Goal: Task Accomplishment & Management: Use online tool/utility

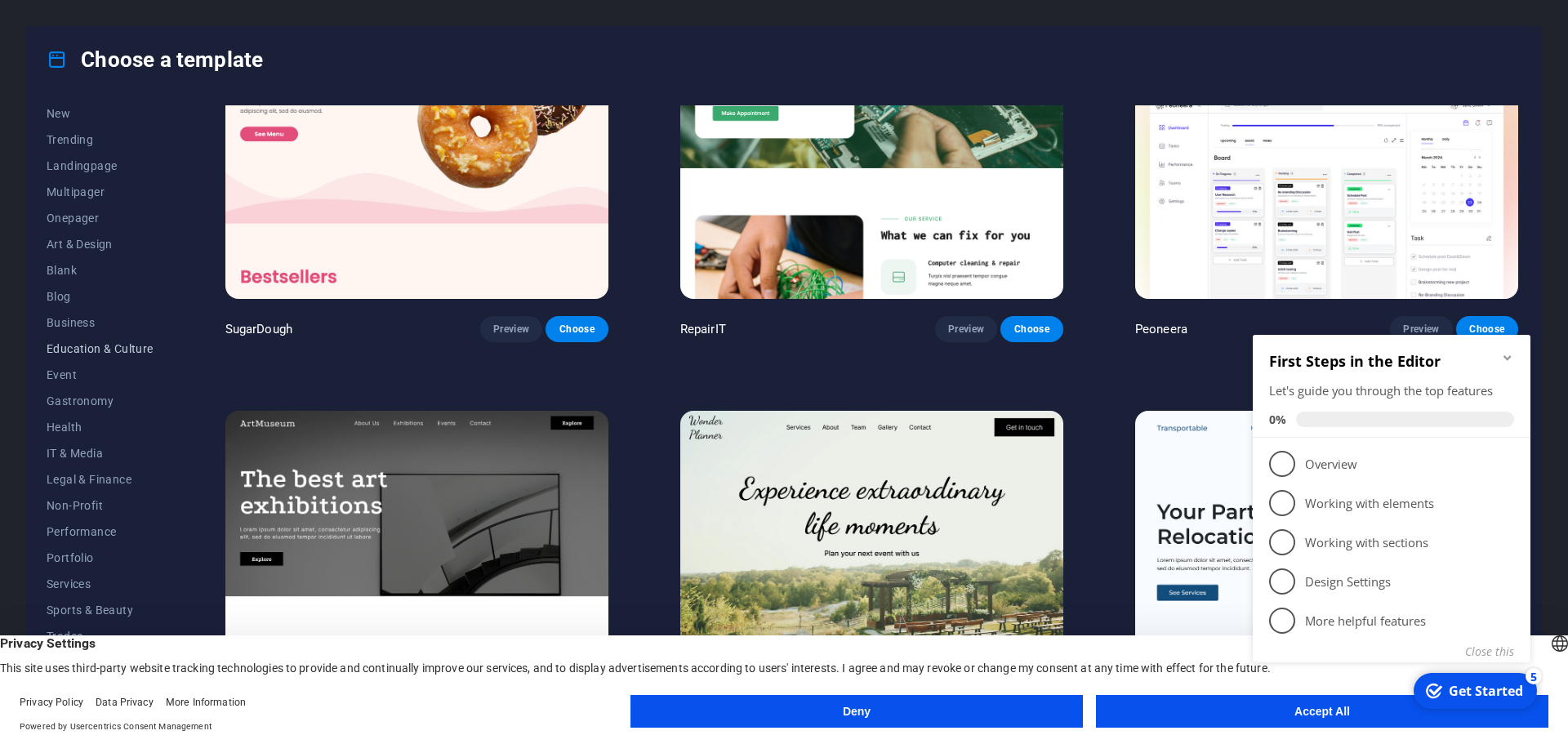
scroll to position [62, 0]
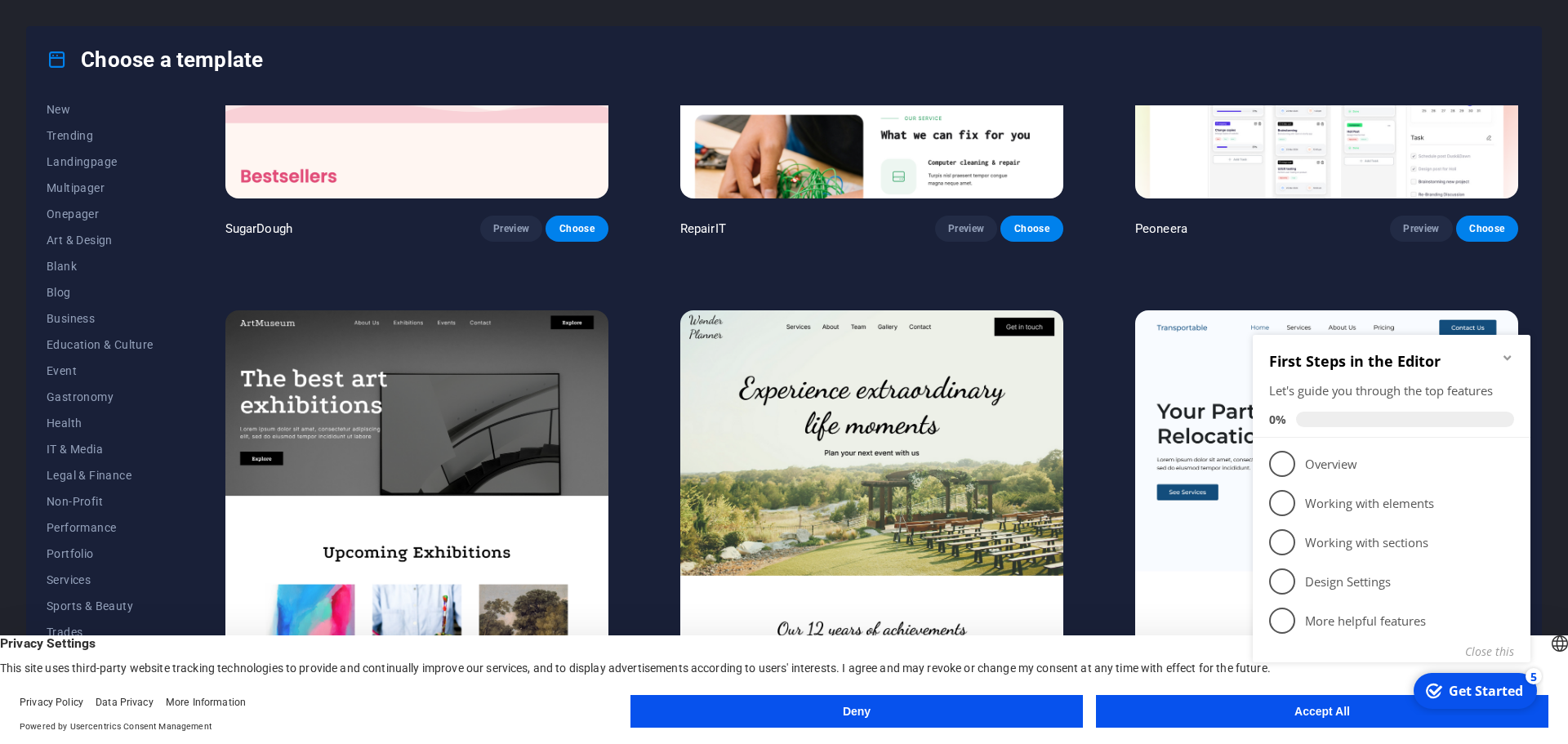
click div "checkmark Get Started 5 First Steps in the Editor Let's guide you through the t…"
click at [1506, 358] on icon "Minimize checklist" at bounding box center [1507, 358] width 13 height 13
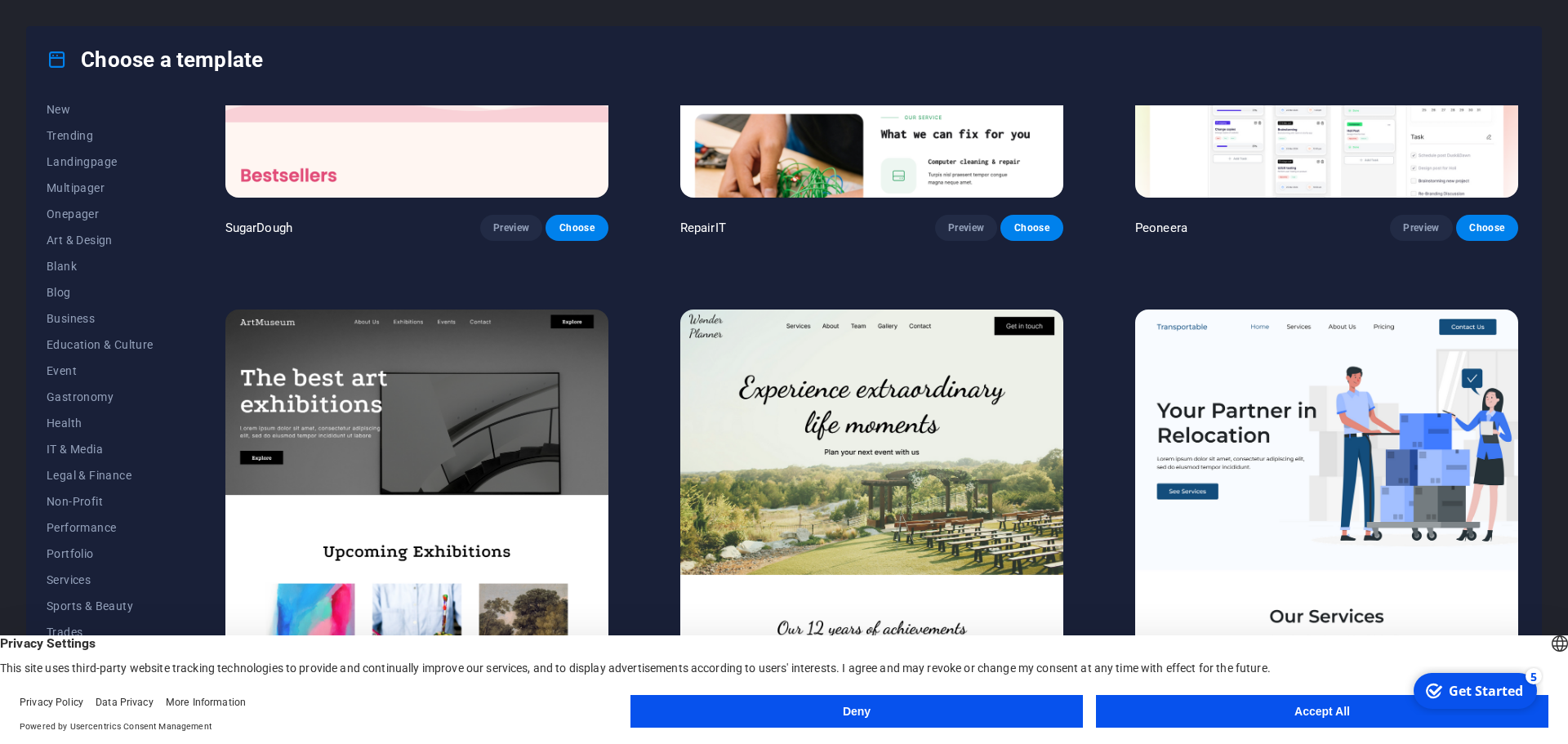
click at [1360, 706] on button "Accept All" at bounding box center [1323, 711] width 453 height 33
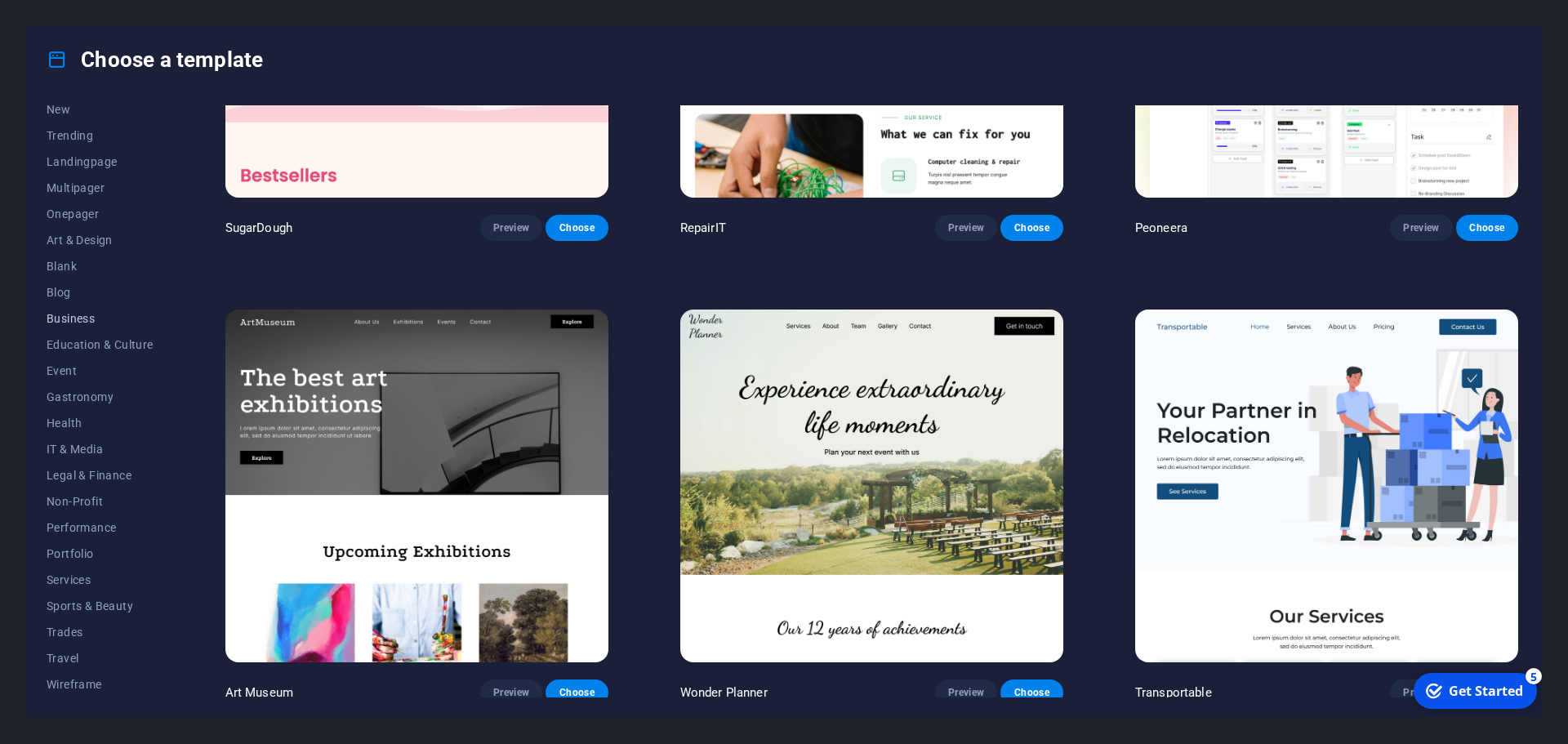
click at [73, 321] on span "Business" at bounding box center [100, 319] width 107 height 13
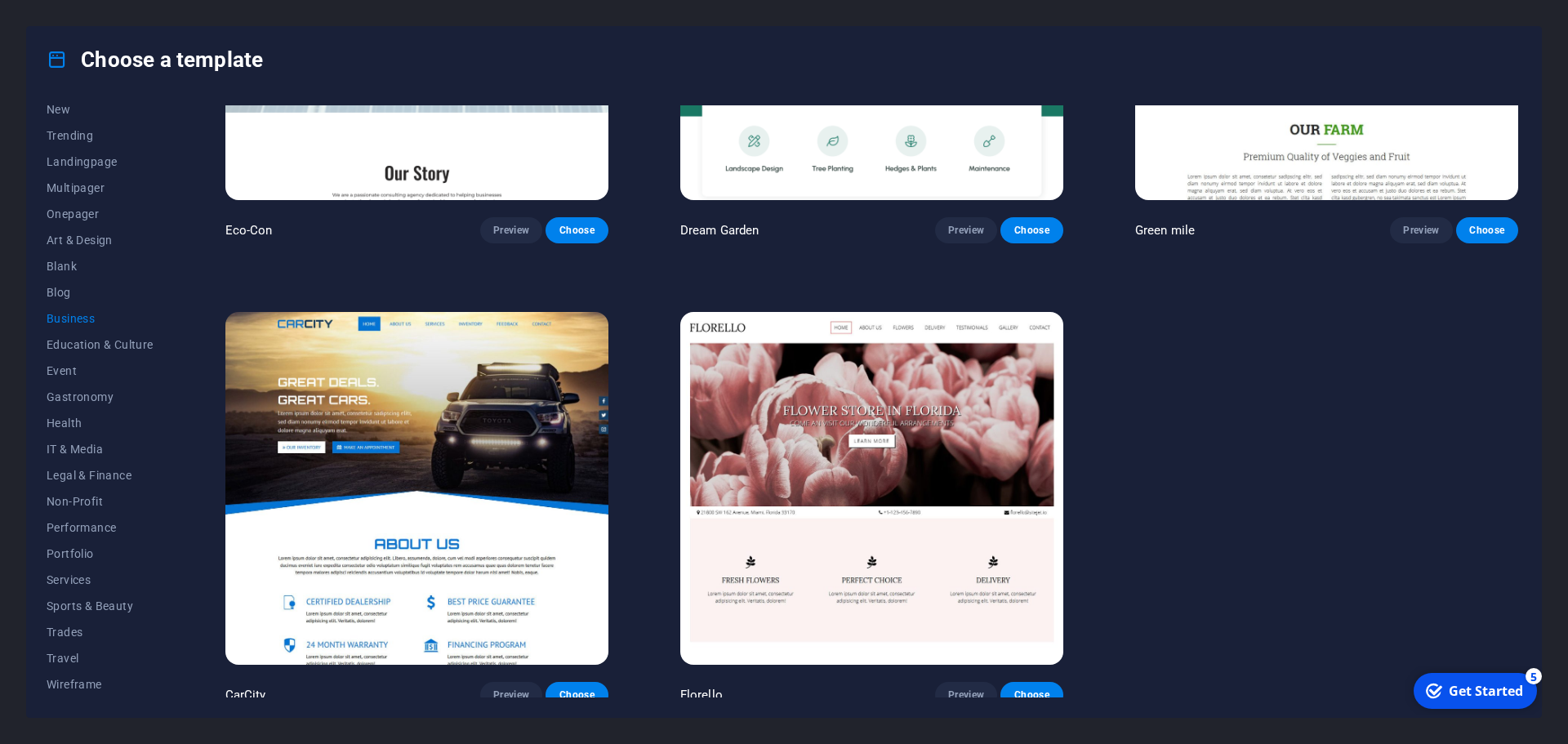
scroll to position [269, 0]
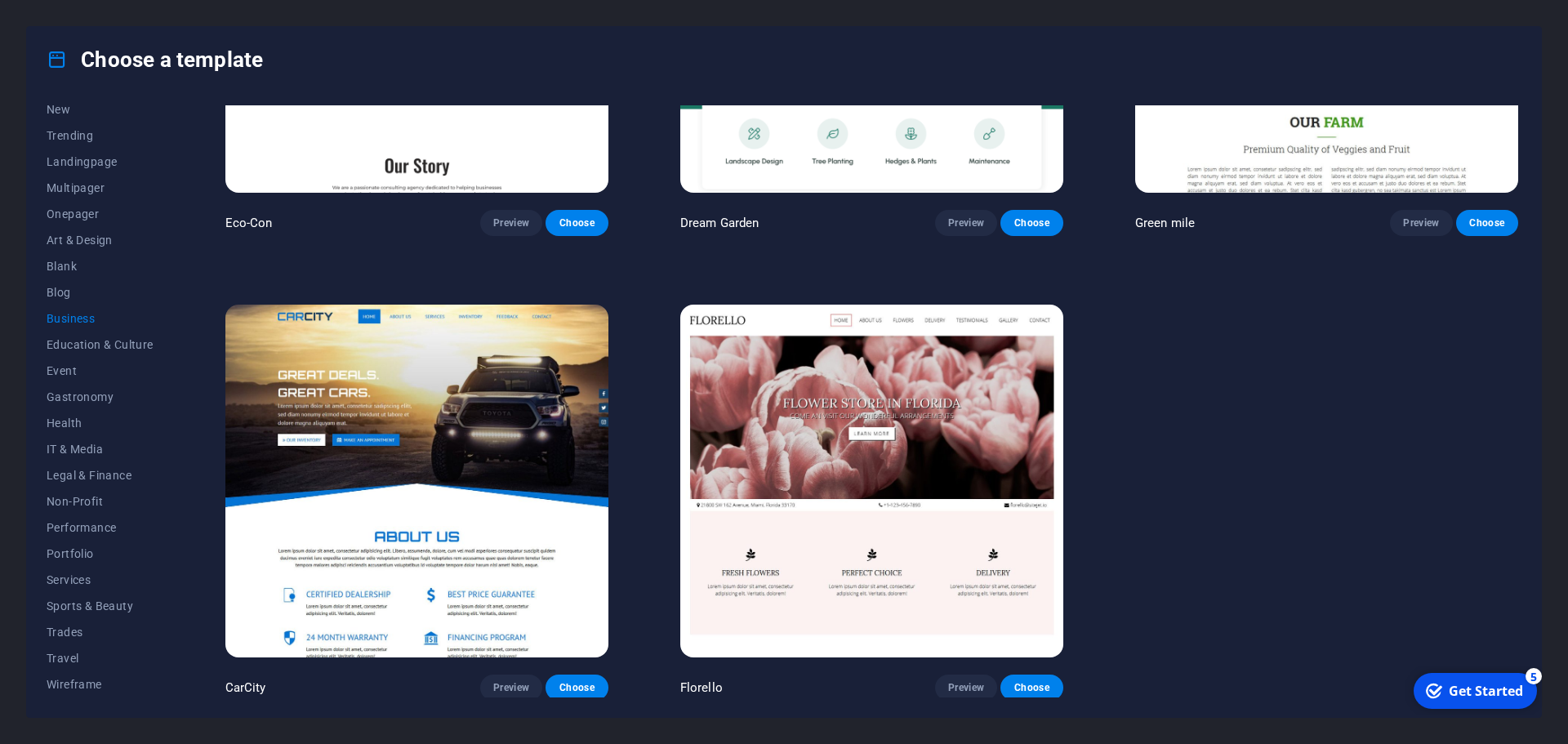
click at [441, 415] on img at bounding box center [416, 482] width 383 height 353
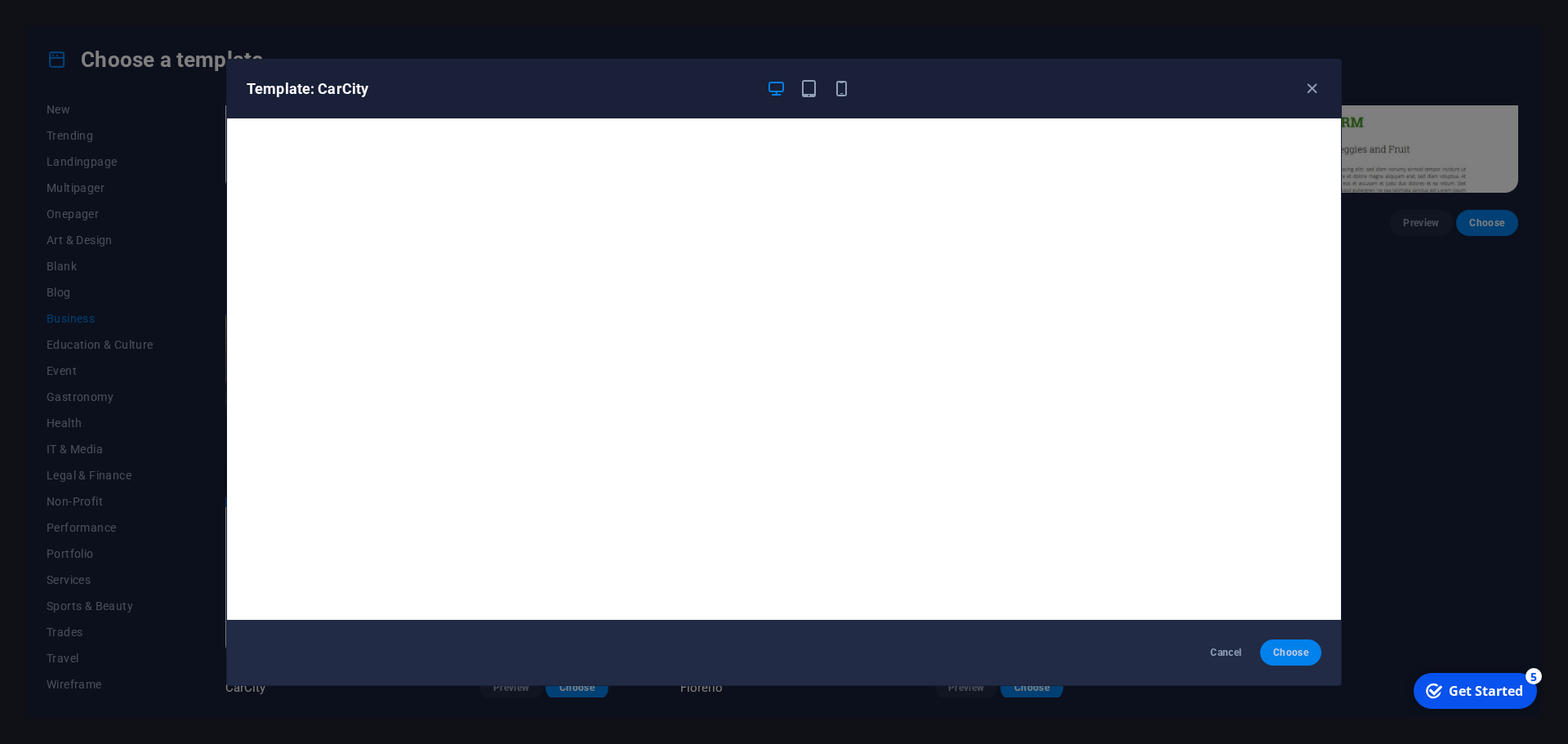
click at [1277, 652] on span "Choose" at bounding box center [1291, 653] width 35 height 13
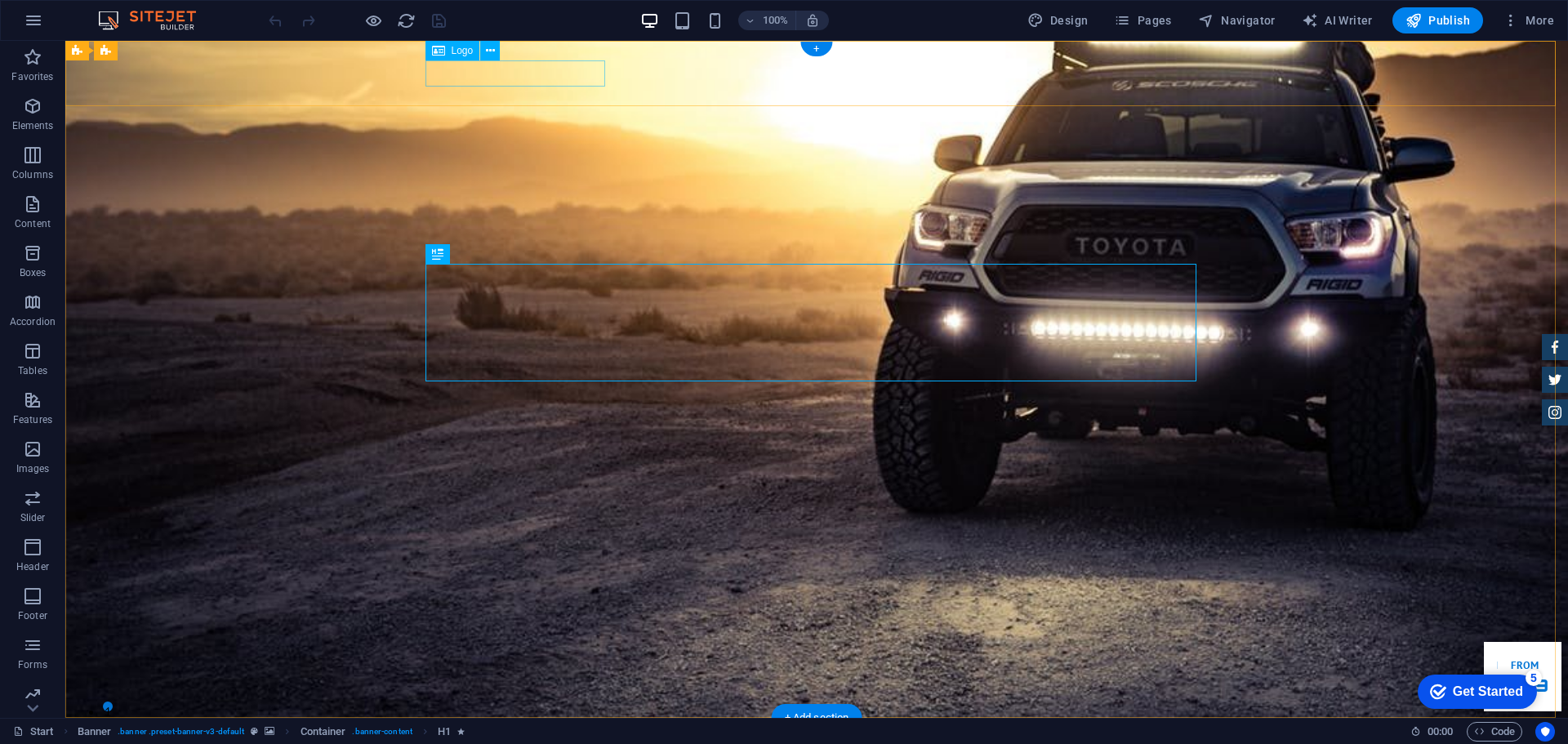
click at [559, 731] on div at bounding box center [817, 744] width 771 height 25
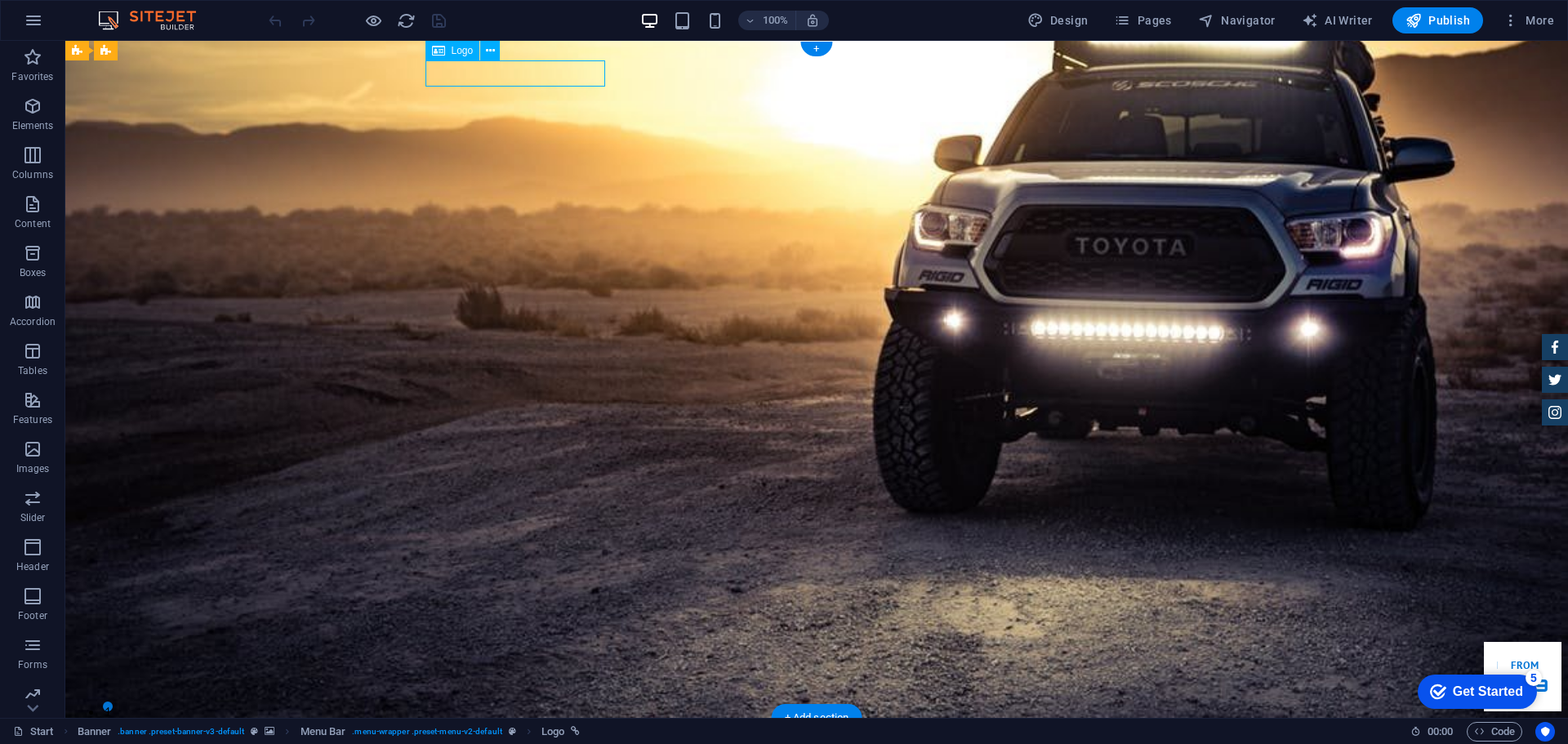
click at [563, 731] on div at bounding box center [817, 744] width 771 height 25
select select "px"
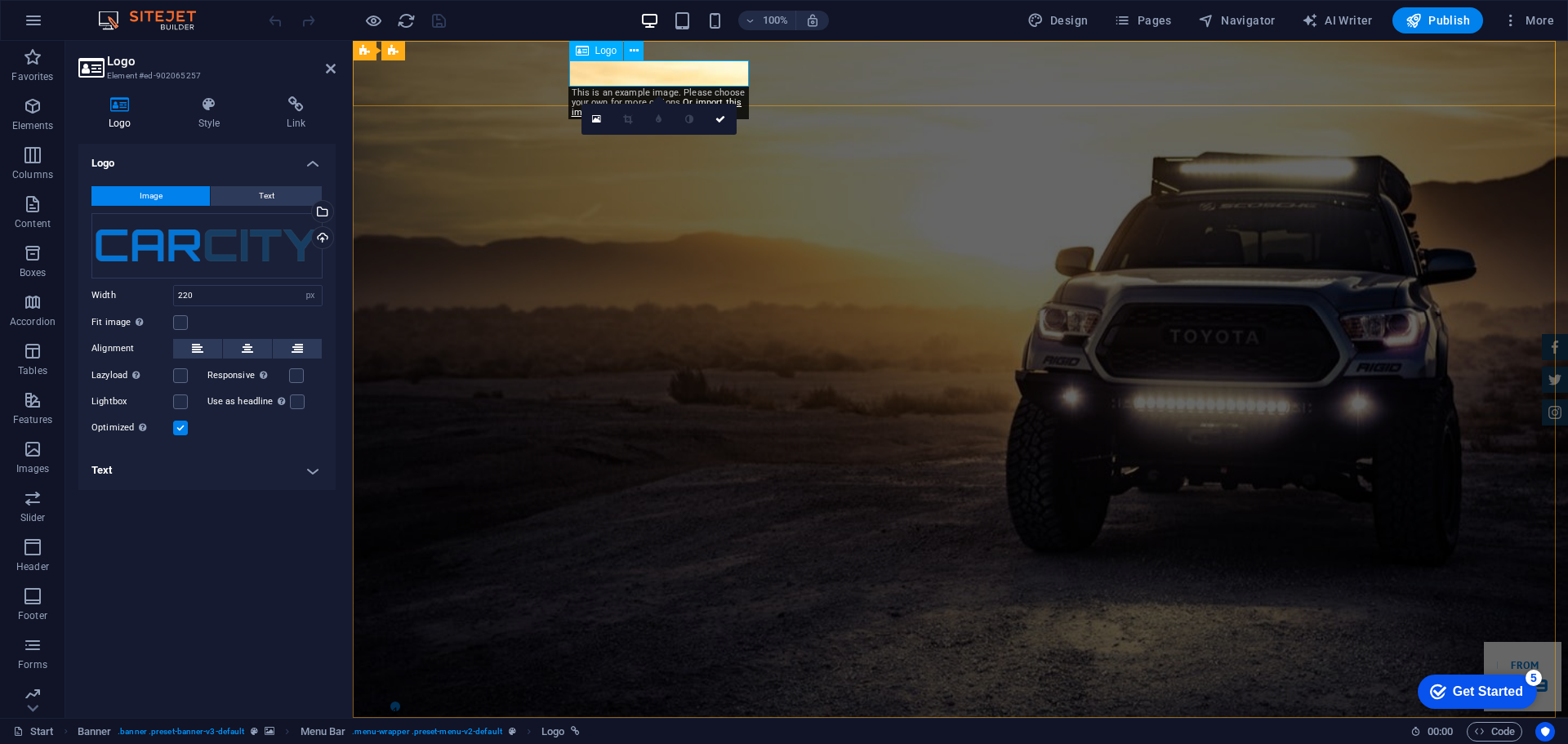
click at [684, 731] on div at bounding box center [961, 744] width 771 height 25
click at [693, 731] on div at bounding box center [961, 744] width 771 height 25
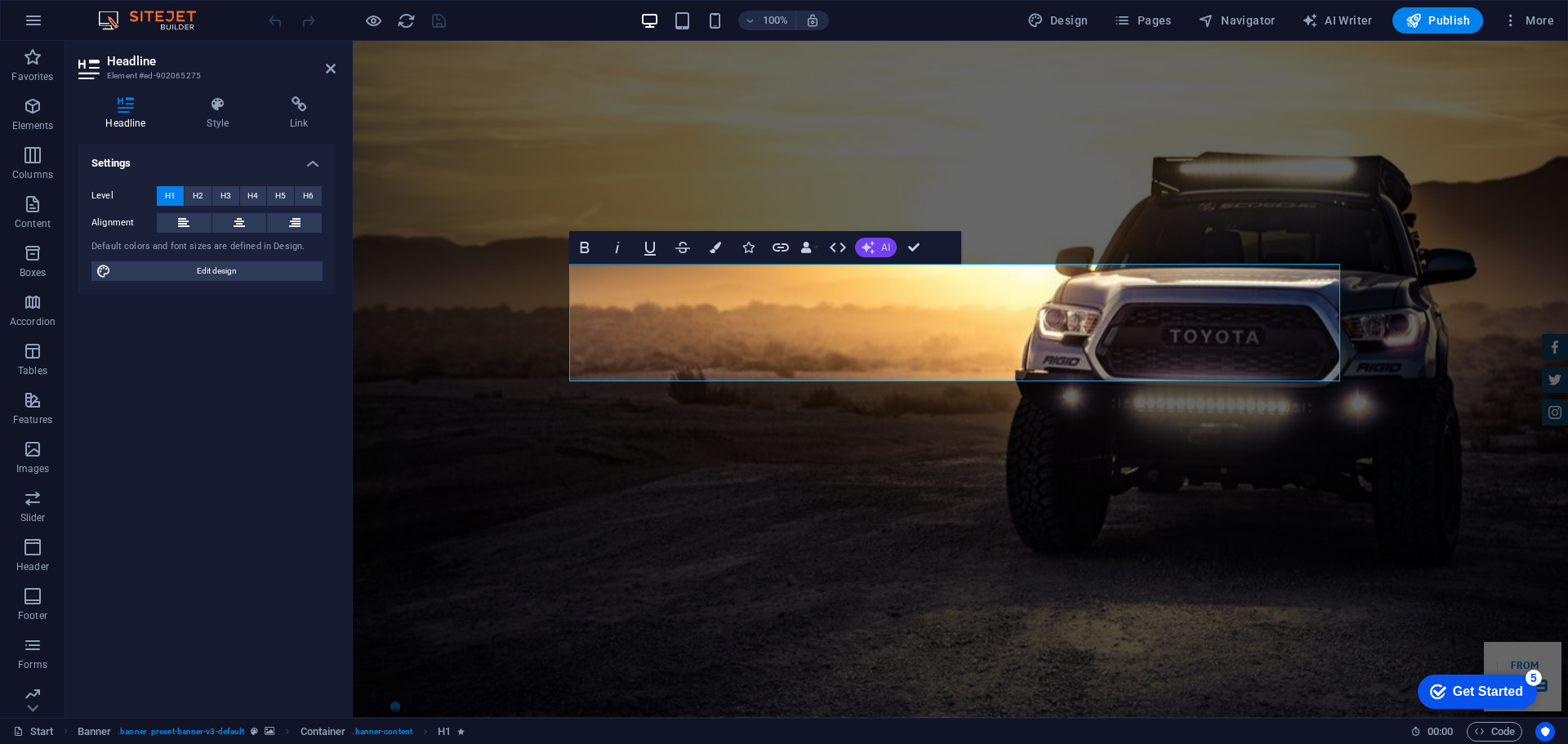
click at [883, 246] on span "AI" at bounding box center [886, 247] width 9 height 10
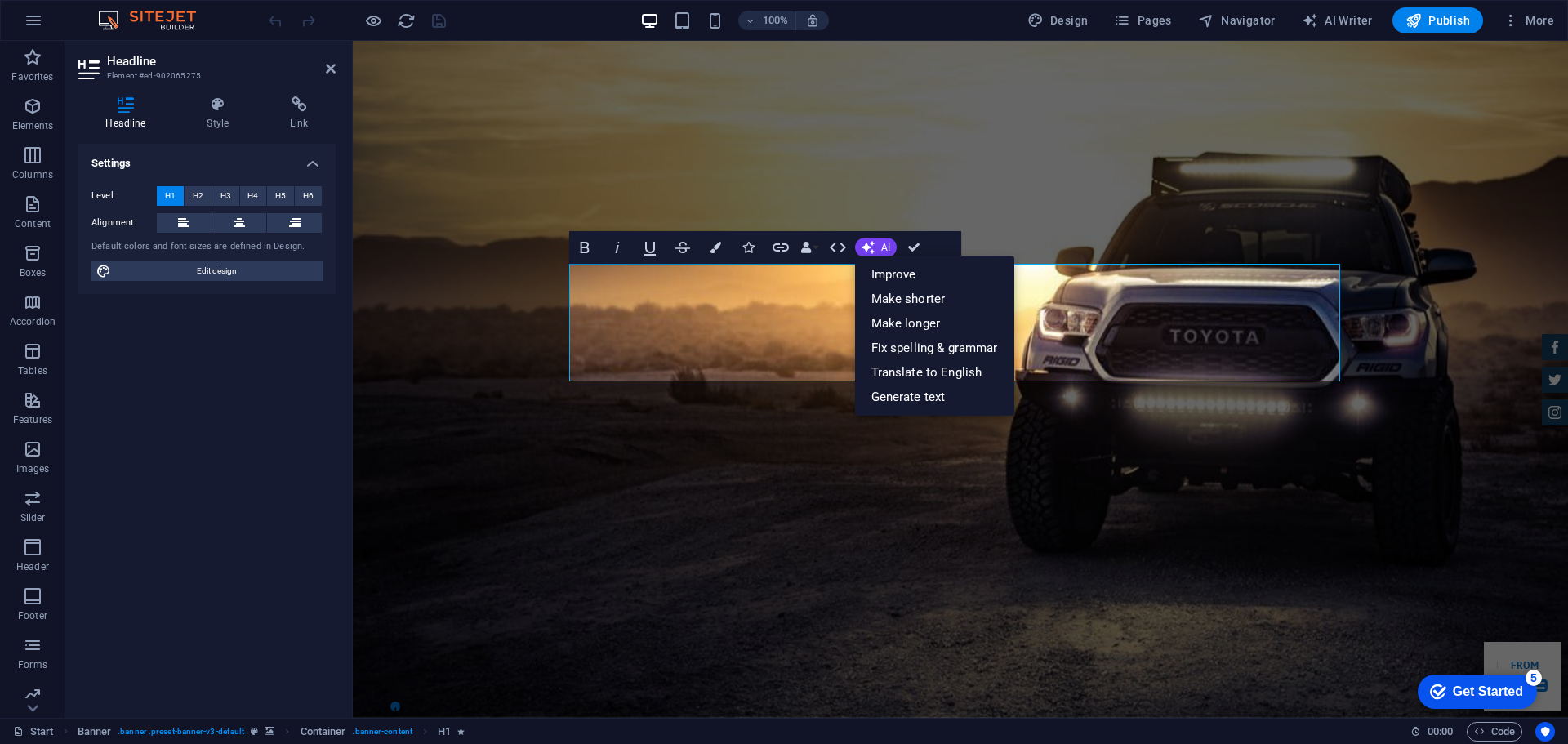
click at [237, 353] on div "Settings Level H1 H2 H3 H4 H5 H6 Alignment Default colors and font sizes are de…" at bounding box center [207, 424] width 257 height 561
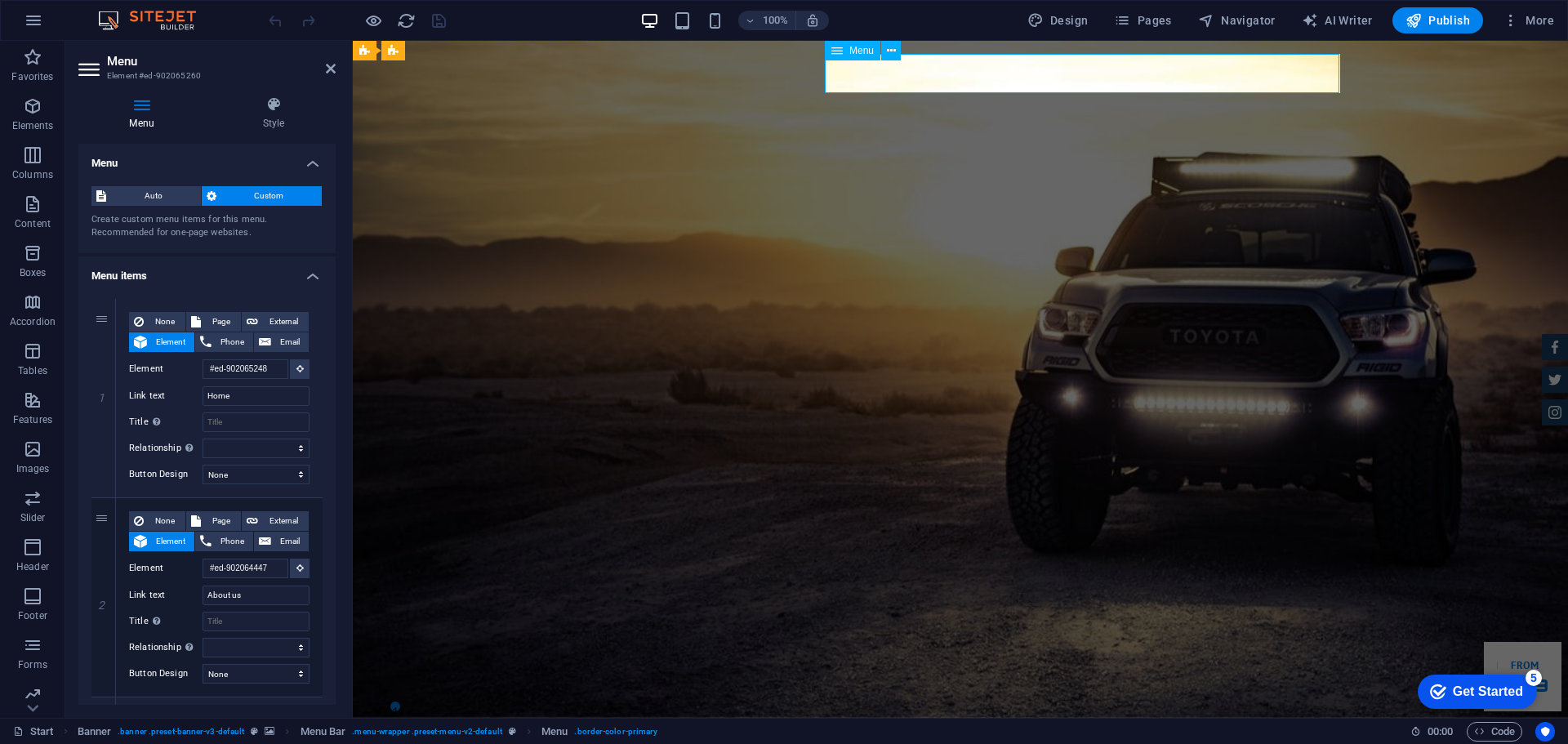
click at [1139, 23] on span "Pages" at bounding box center [1143, 21] width 57 height 16
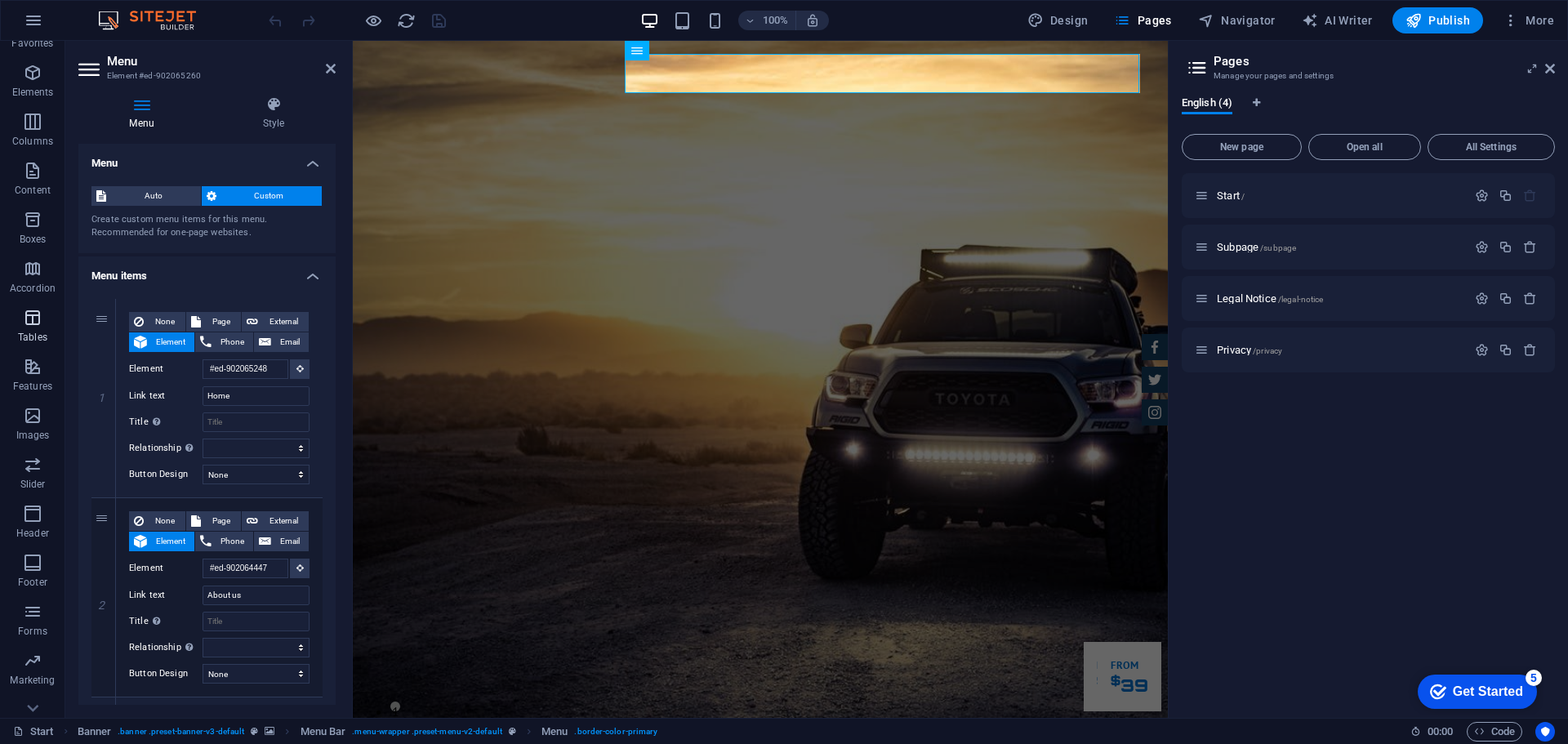
scroll to position [58, 0]
click at [33, 644] on icon "button" at bounding box center [33, 636] width 20 height 20
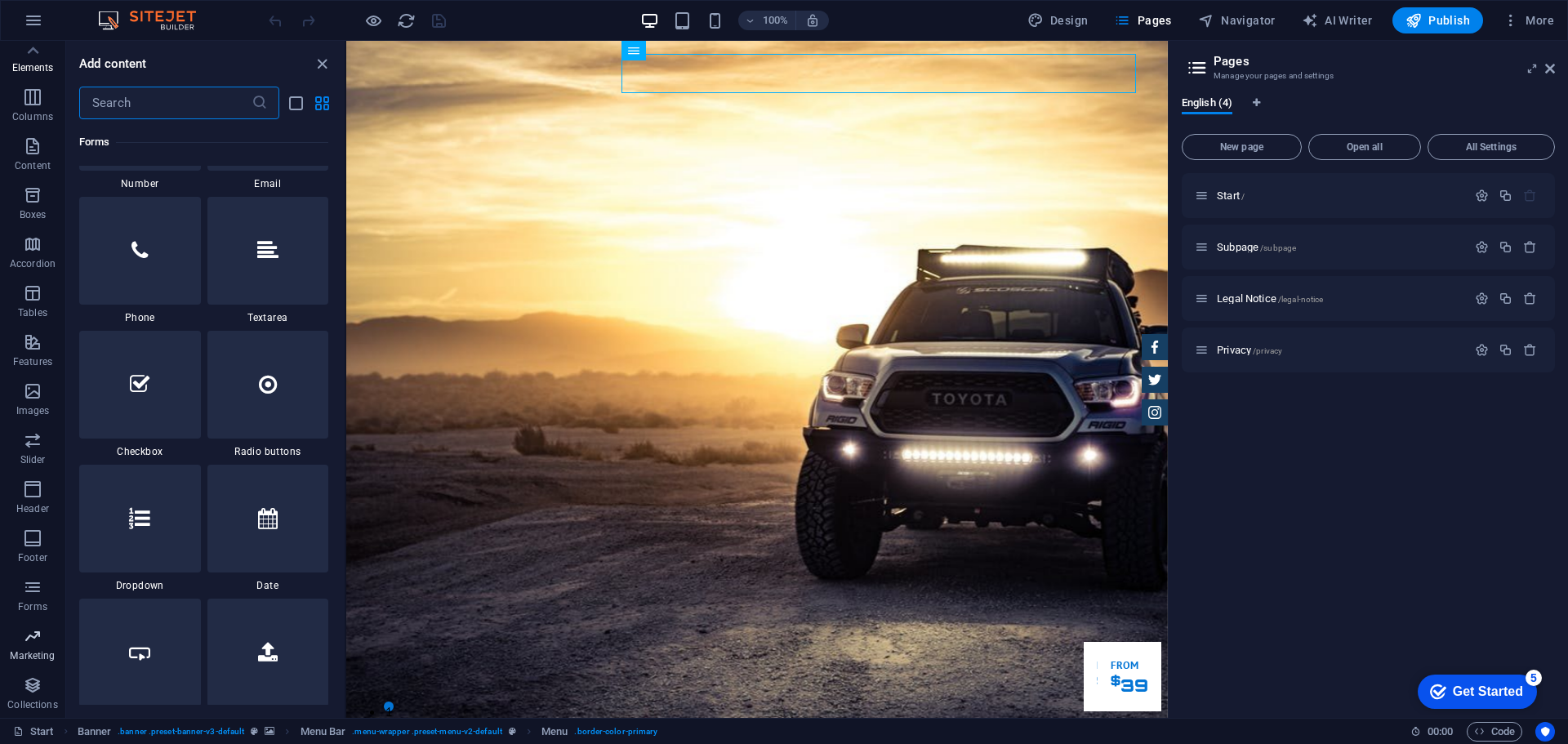
scroll to position [13302, 0]
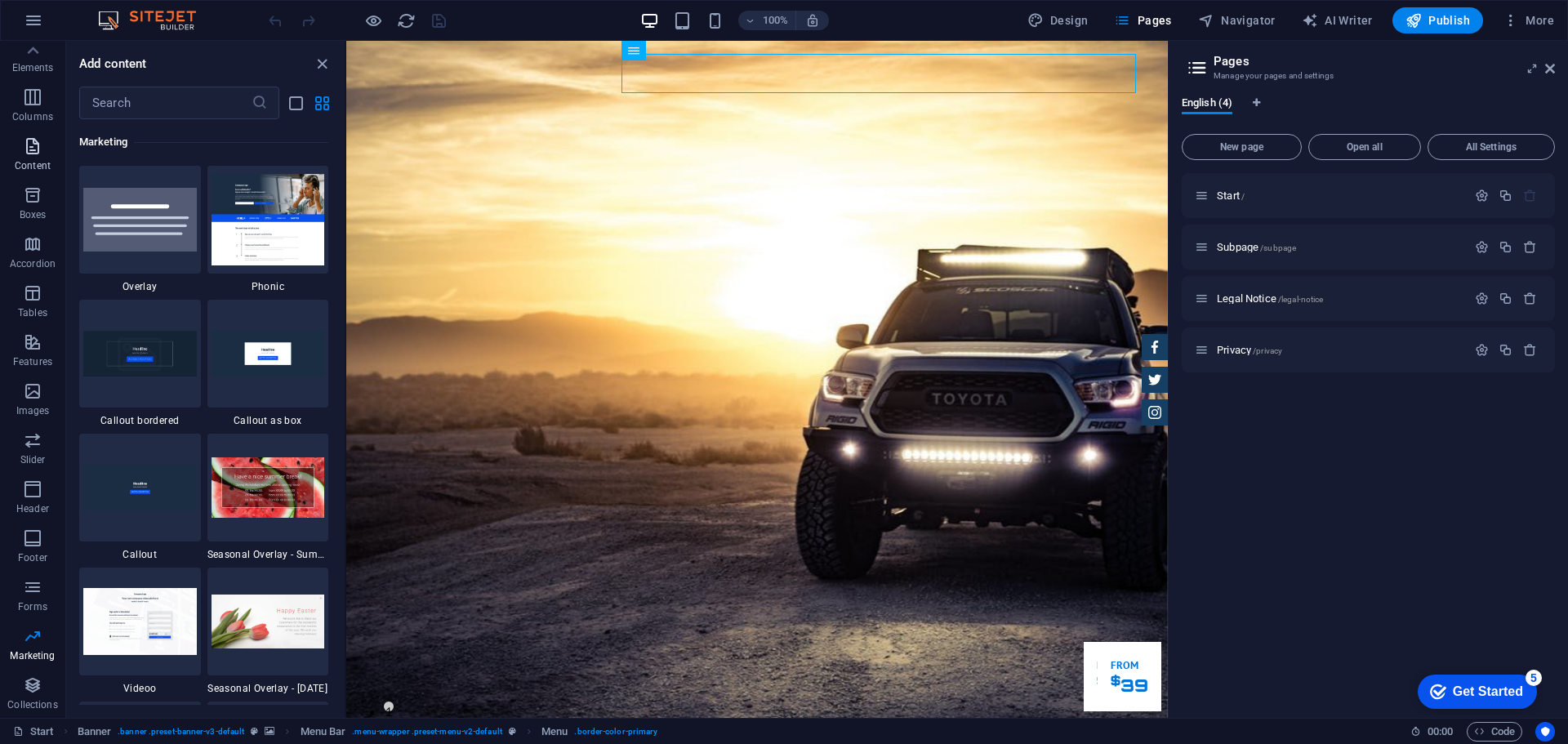
click at [34, 164] on p "Content" at bounding box center [33, 166] width 36 height 13
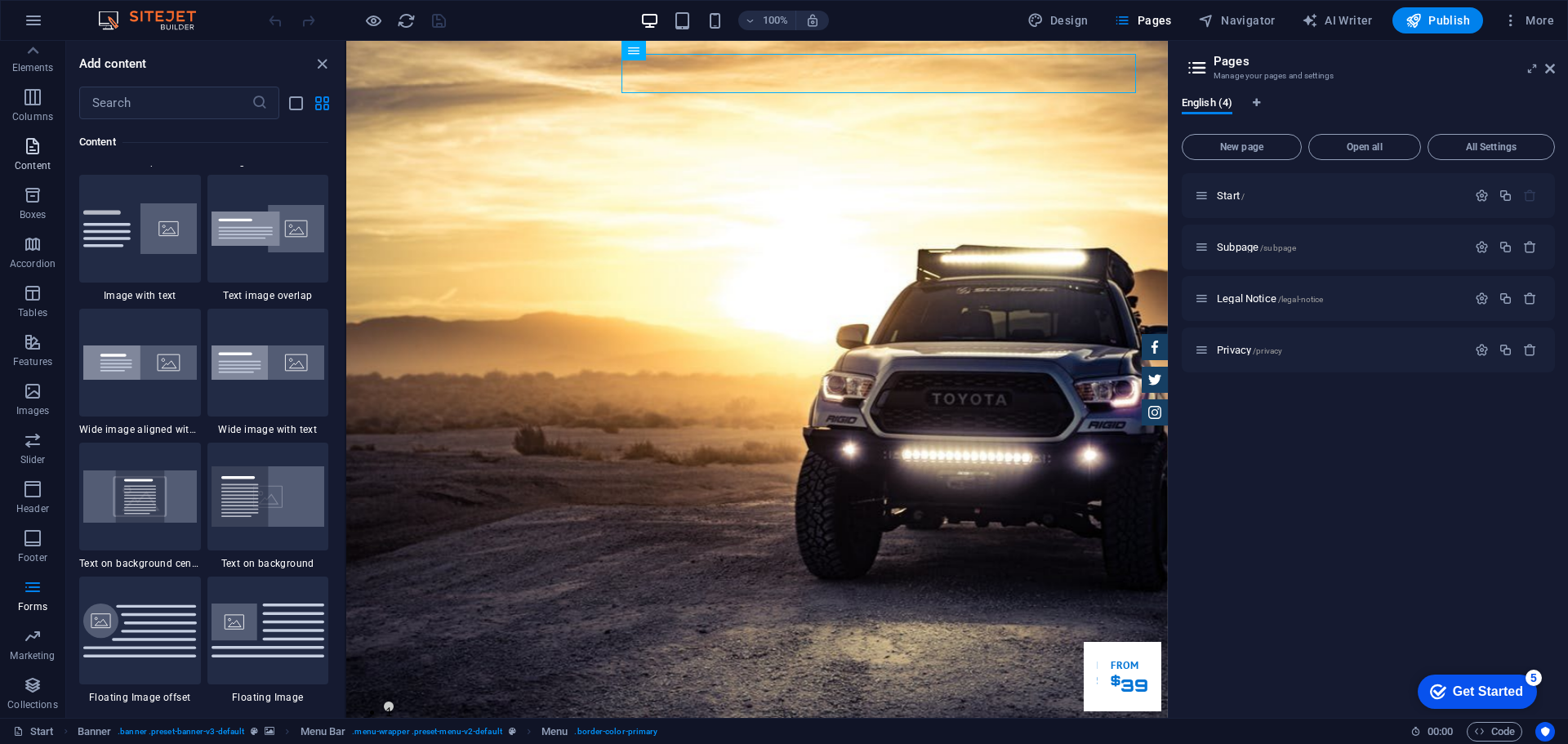
scroll to position [2857, 0]
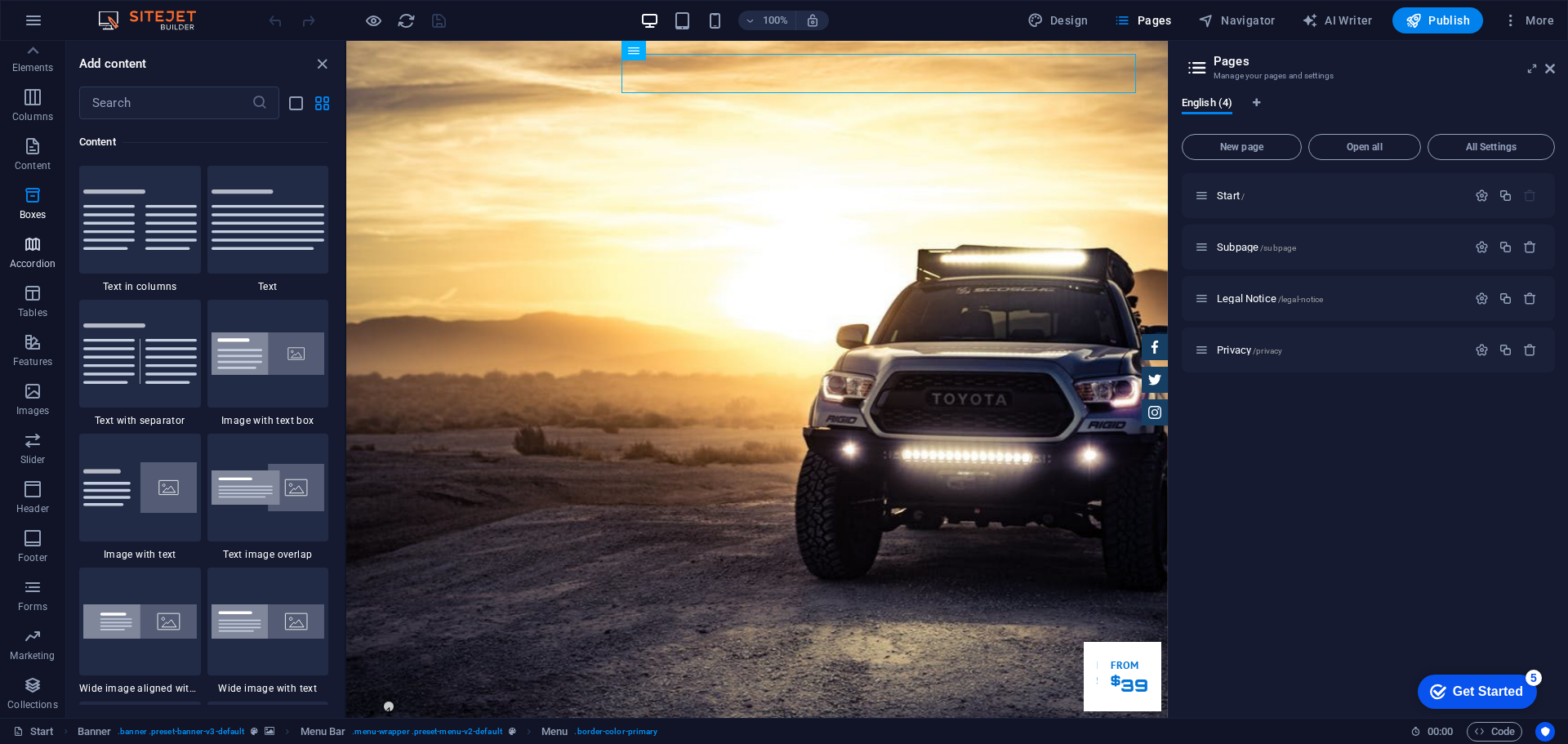
click at [37, 255] on span "Accordion" at bounding box center [33, 253] width 65 height 39
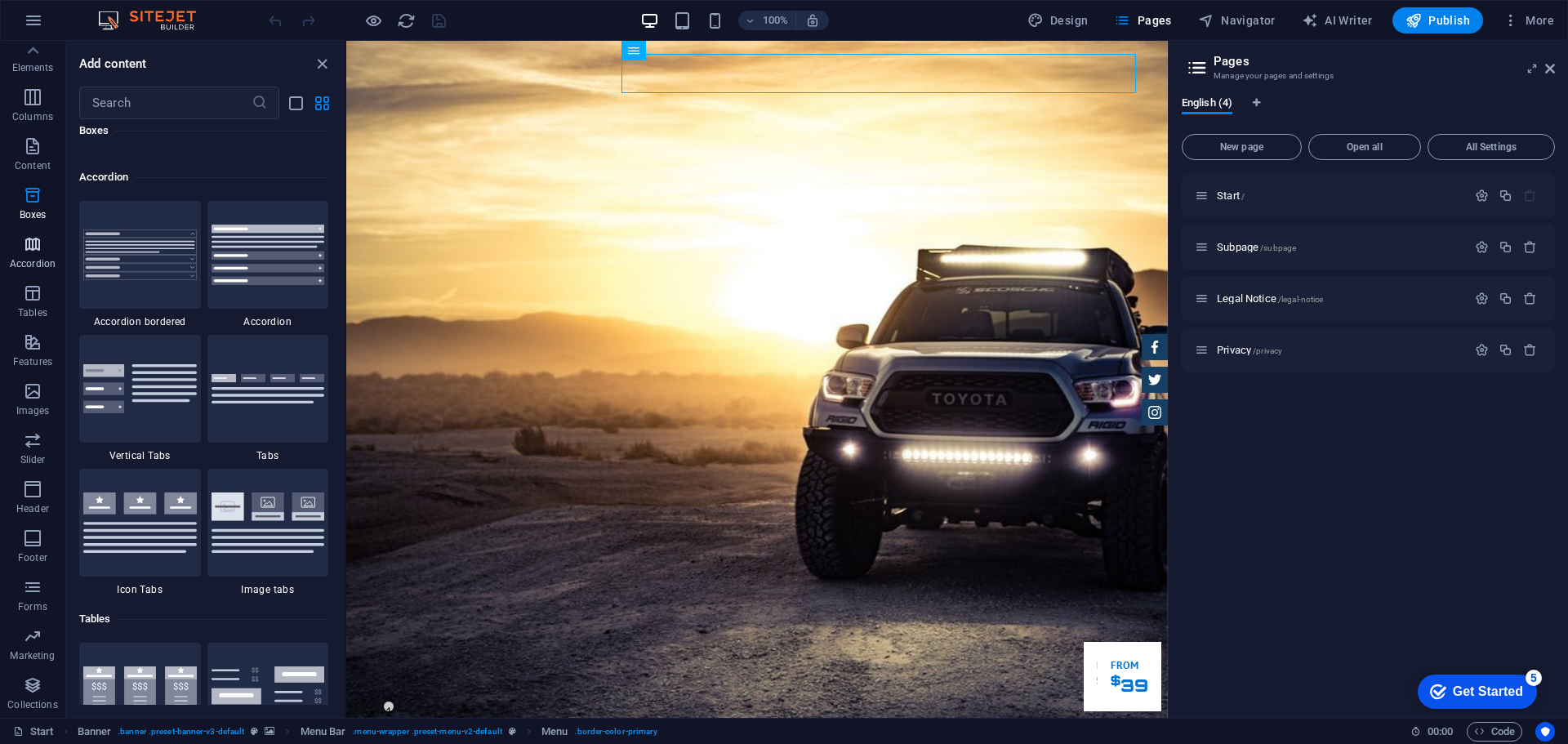
scroll to position [5214, 0]
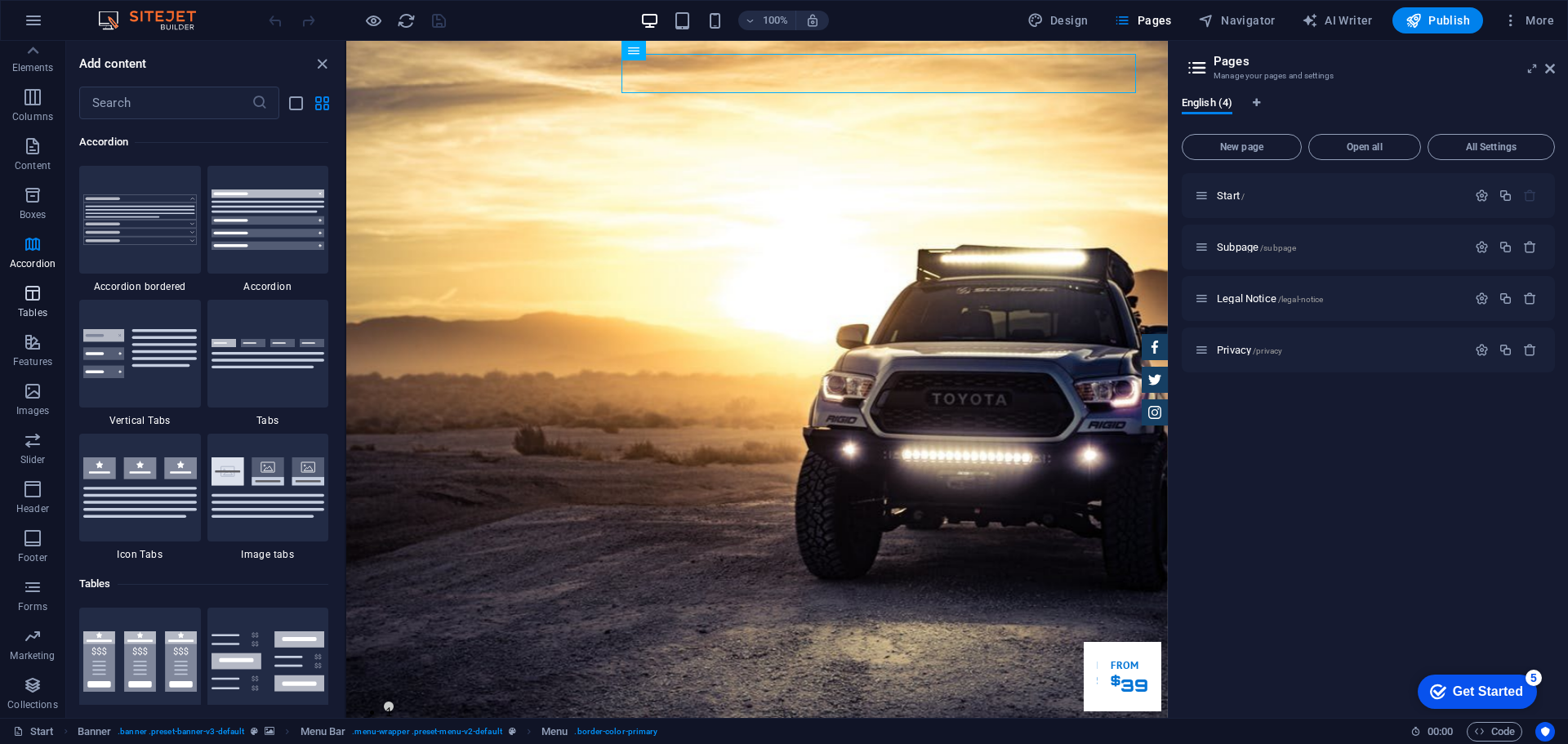
click at [29, 309] on p "Tables" at bounding box center [33, 312] width 29 height 13
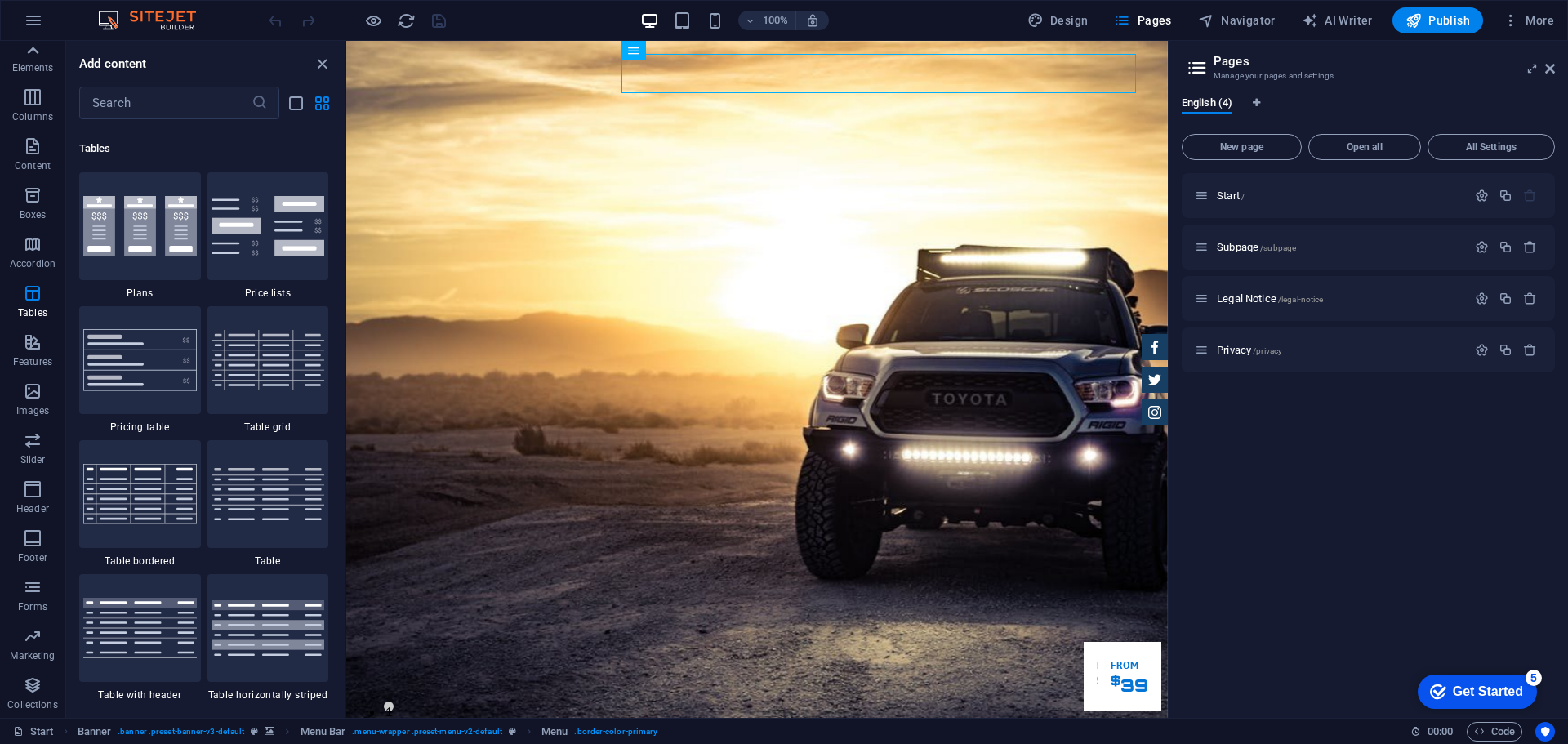
scroll to position [5656, 0]
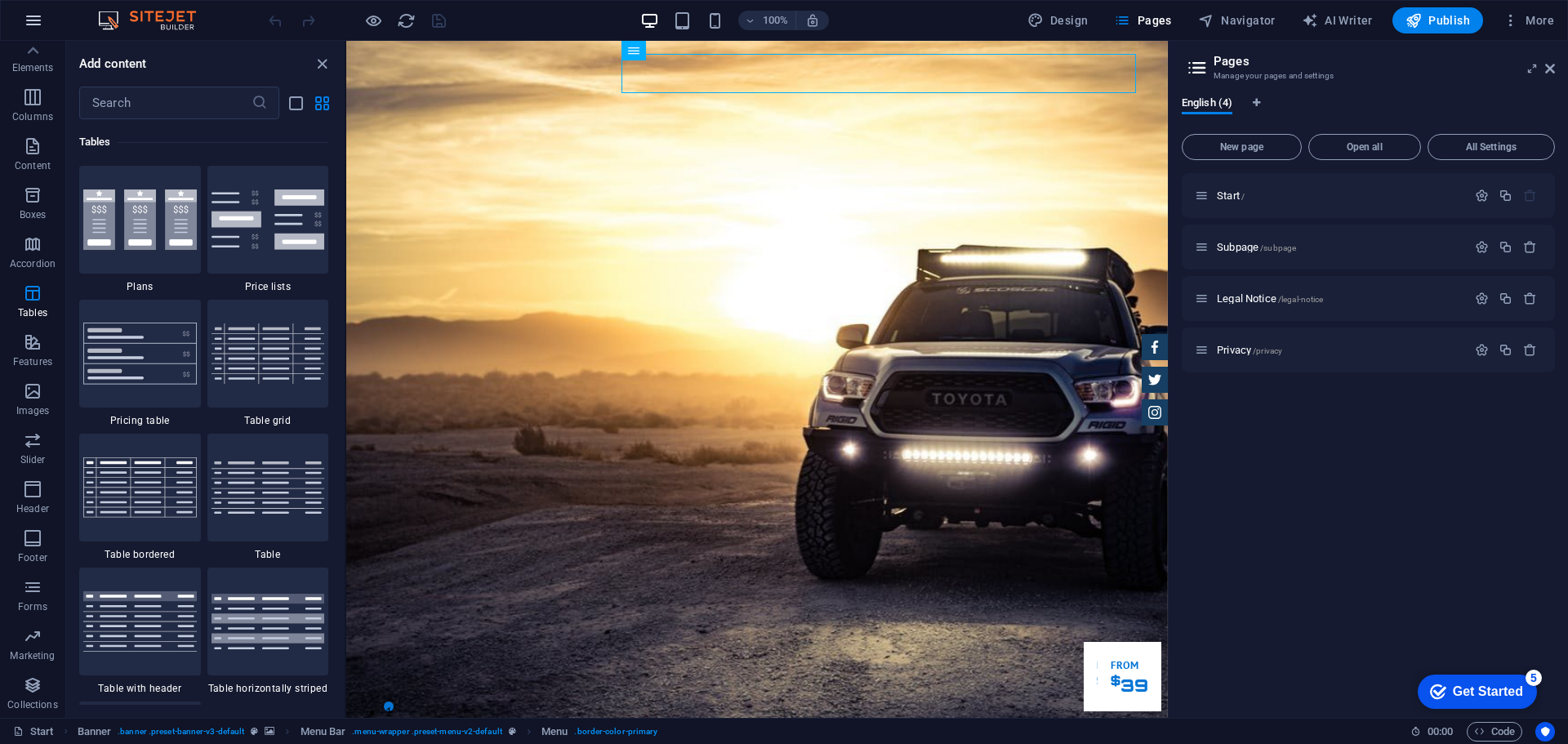
click at [30, 28] on icon "button" at bounding box center [33, 21] width 20 height 20
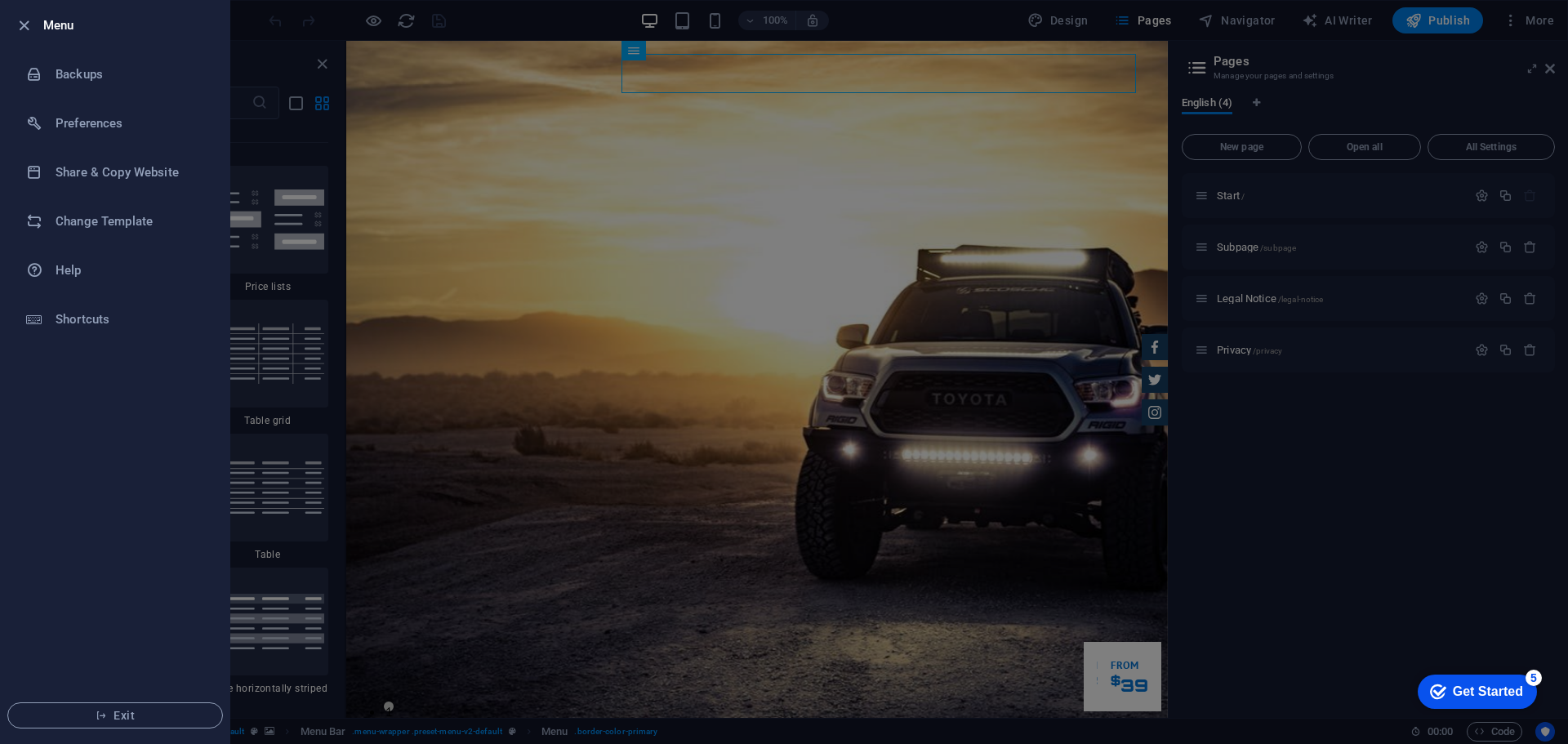
click at [44, 26] on h6 "Menu" at bounding box center [129, 25] width 173 height 20
click at [29, 22] on icon "button" at bounding box center [24, 25] width 19 height 19
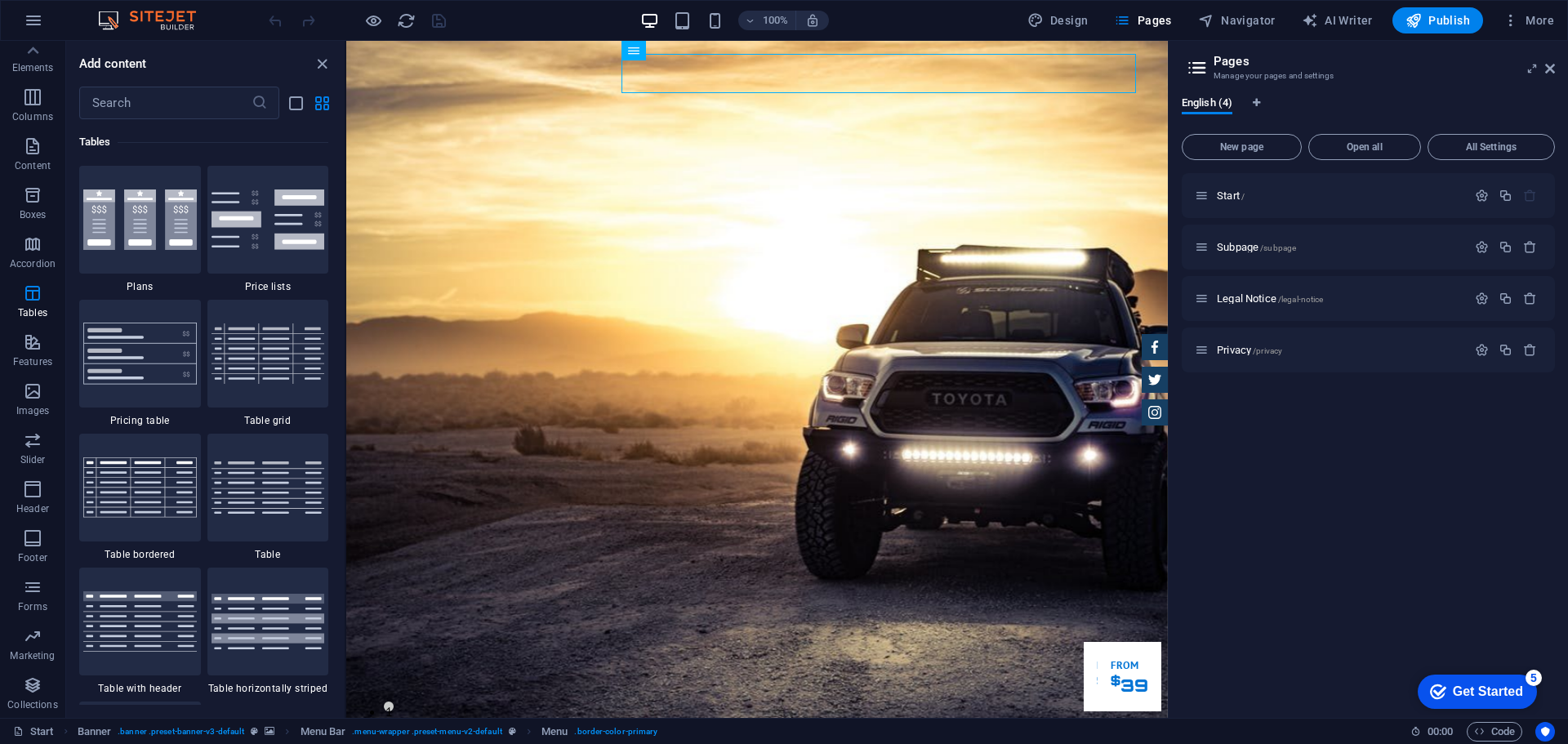
click at [1505, 681] on div "checkmark Get Started 5" at bounding box center [1477, 692] width 120 height 34
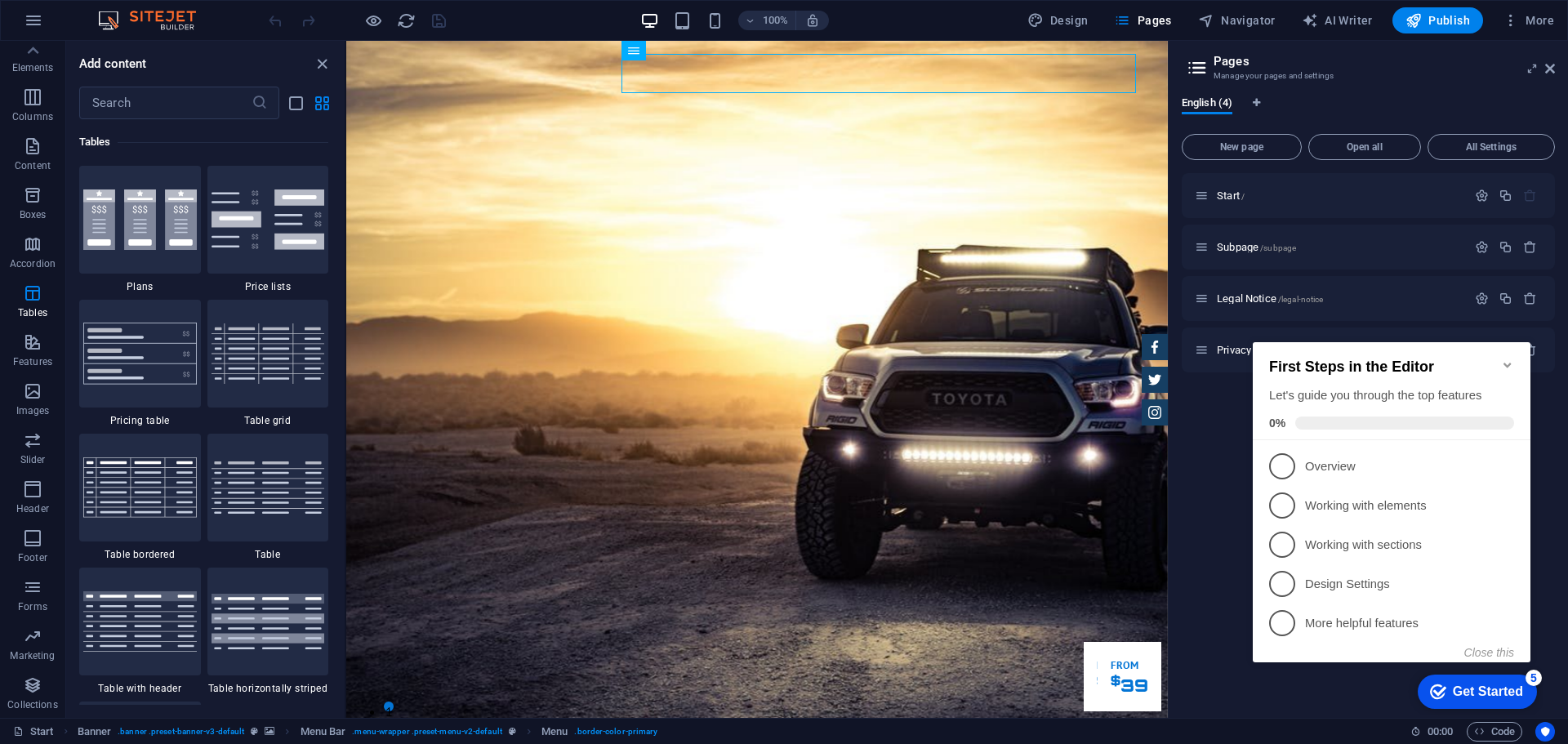
click at [1510, 363] on icon "Minimize checklist" at bounding box center [1507, 365] width 7 height 5
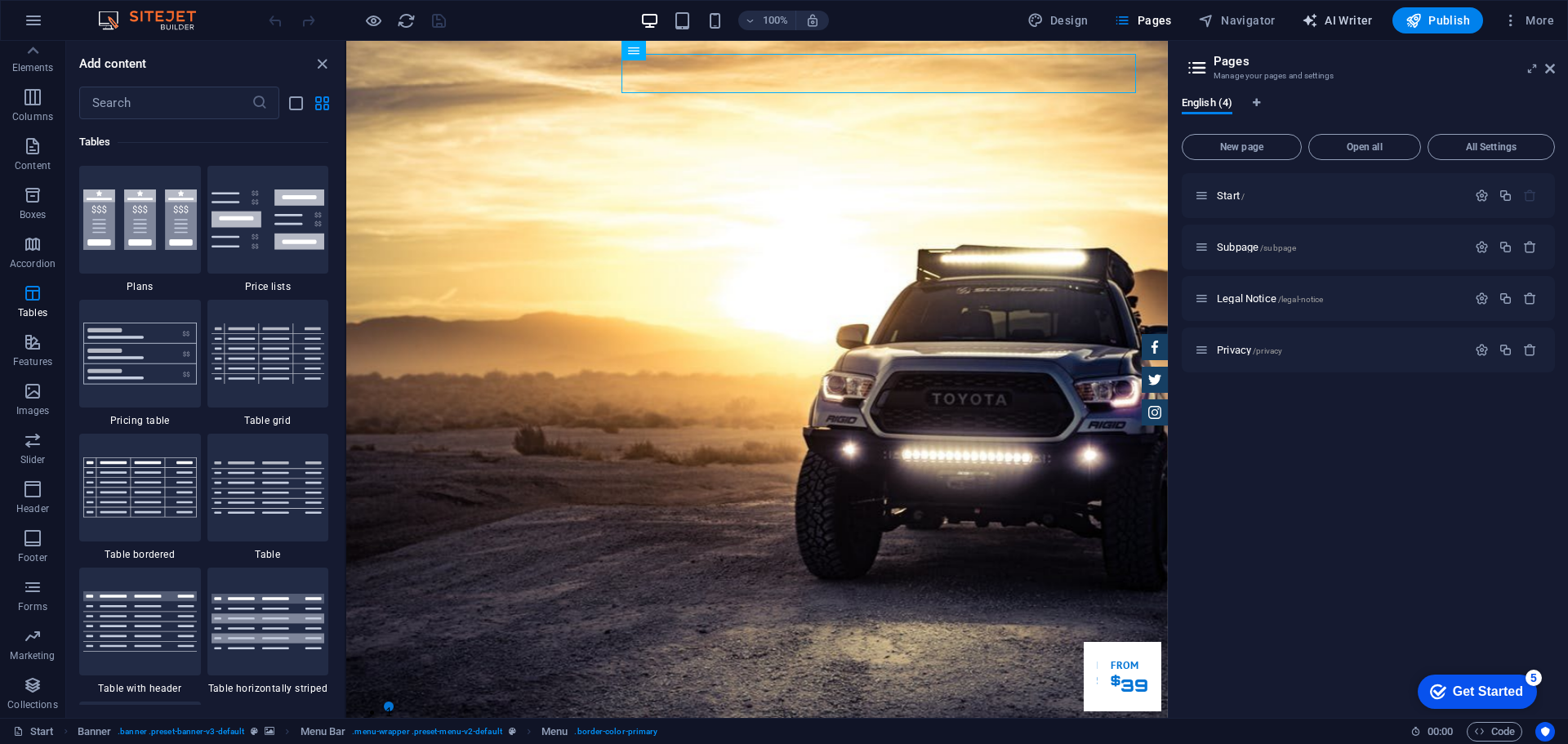
click at [1329, 21] on span "AI Writer" at bounding box center [1337, 21] width 71 height 16
select select "English"
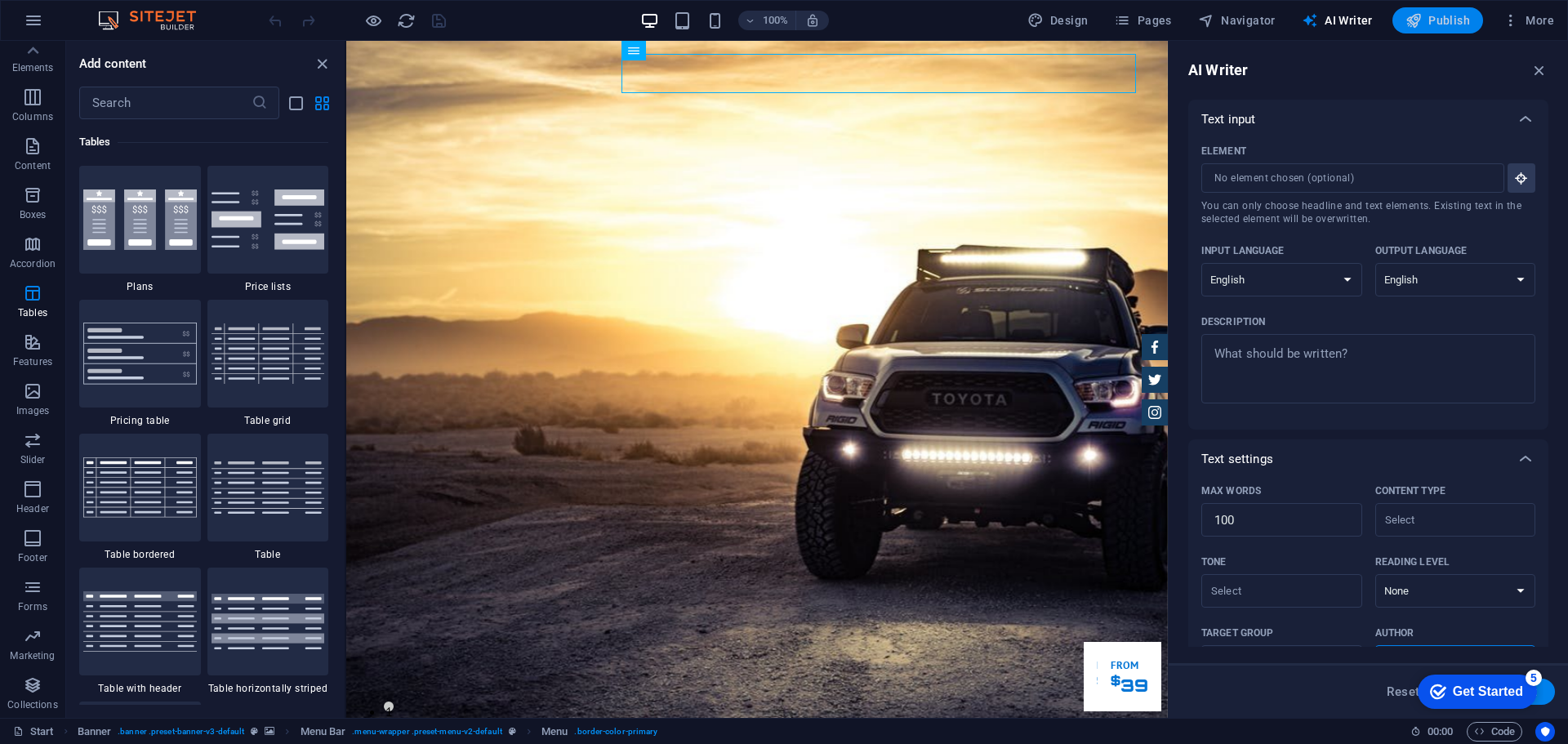
click at [1403, 24] on button "Publish" at bounding box center [1438, 20] width 91 height 26
